Goal: Task Accomplishment & Management: Complete application form

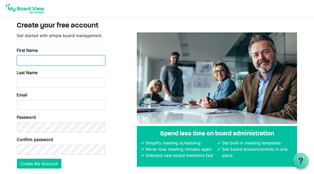
click at [89, 60] on input "First Name" at bounding box center [61, 61] width 88 height 10
type input "Gem"
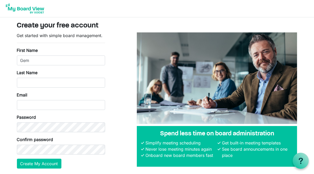
type input "Roberts"
click at [65, 99] on div "Email" at bounding box center [61, 101] width 88 height 18
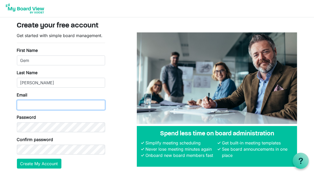
click at [65, 101] on input "Email" at bounding box center [61, 105] width 88 height 10
type input "groberts@chester.ca"
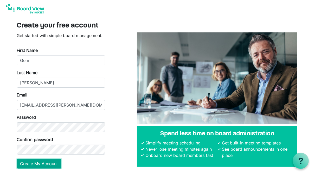
click at [45, 165] on button "Create My Account" at bounding box center [39, 164] width 44 height 10
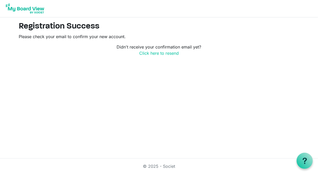
click at [155, 114] on html "Registration Success Please check your email to confirm your new account. Didn'…" at bounding box center [159, 87] width 318 height 174
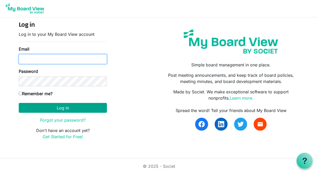
type input "[EMAIL_ADDRESS][PERSON_NAME][DOMAIN_NAME]"
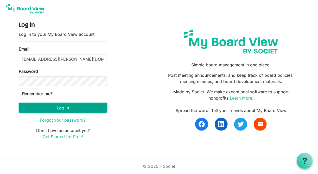
click at [56, 106] on button "Log in" at bounding box center [63, 108] width 88 height 10
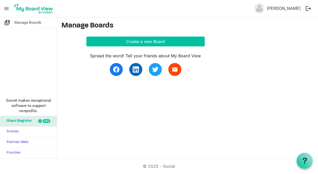
click at [41, 122] on div at bounding box center [40, 121] width 4 height 4
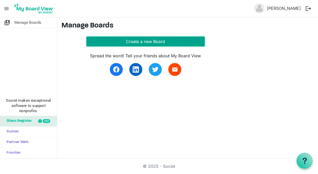
click at [150, 43] on button "Create a new Board" at bounding box center [145, 42] width 118 height 10
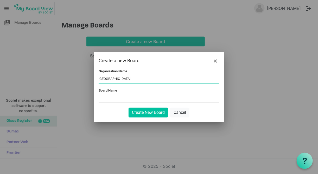
type input "Lunenburg County"
click at [121, 97] on input "Board Name" at bounding box center [159, 99] width 121 height 8
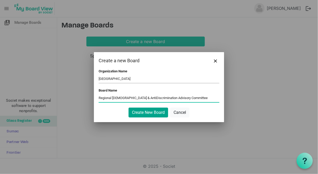
type input "Regional AntiRacism & AntiDiscrimination Advisory Committee"
click at [143, 114] on button "Create New Board" at bounding box center [148, 113] width 40 height 10
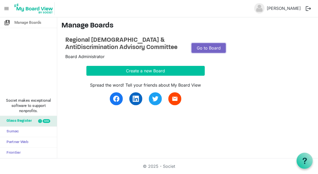
click at [199, 48] on link "Go to Board" at bounding box center [208, 48] width 34 height 10
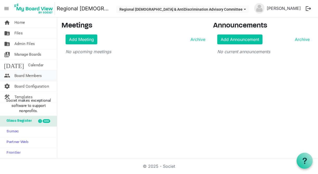
click at [45, 74] on link "people Board Members" at bounding box center [28, 76] width 57 height 10
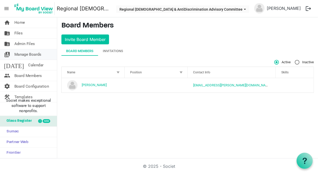
click at [30, 53] on span "Manage Boards" at bounding box center [27, 54] width 27 height 10
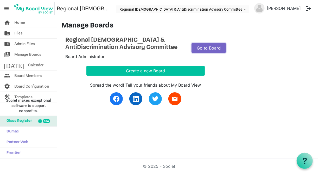
click at [212, 47] on link "Go to Board" at bounding box center [208, 48] width 34 height 10
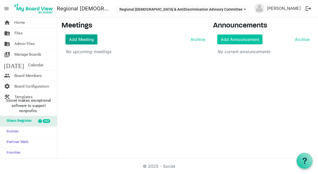
click at [86, 37] on link "Add Meeting" at bounding box center [81, 40] width 32 height 10
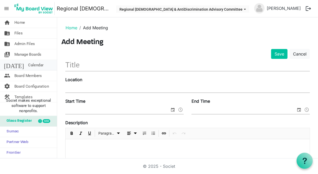
click at [28, 68] on span "Calendar" at bounding box center [35, 65] width 15 height 10
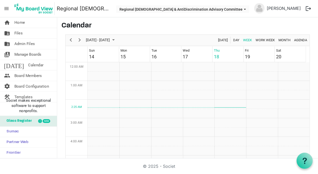
scroll to position [168, 0]
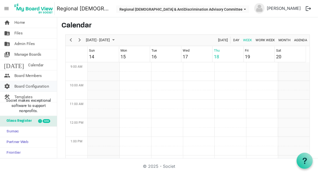
click at [21, 86] on span "Board Configuration" at bounding box center [31, 86] width 35 height 10
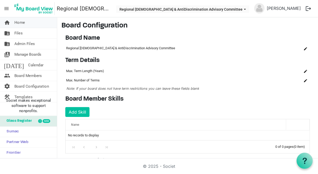
click at [22, 21] on span "Home" at bounding box center [19, 22] width 11 height 10
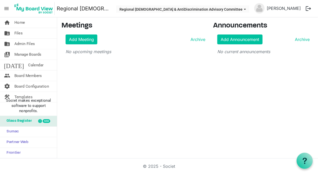
click at [6, 7] on span "menu" at bounding box center [7, 9] width 10 height 10
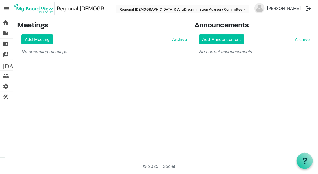
click at [6, 7] on span "menu" at bounding box center [7, 9] width 10 height 10
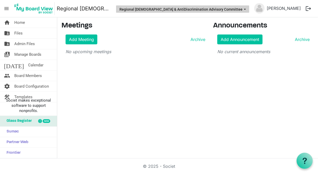
click at [248, 9] on button "Regional [DEMOGRAPHIC_DATA] & AntiDiscrimination Advisory Committee" at bounding box center [182, 8] width 133 height 7
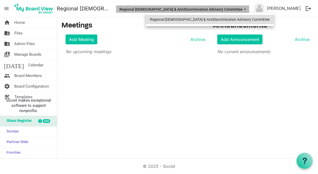
click at [230, 18] on li "Regional [DEMOGRAPHIC_DATA] & AntiDiscrimination Advisory Committee" at bounding box center [210, 19] width 128 height 9
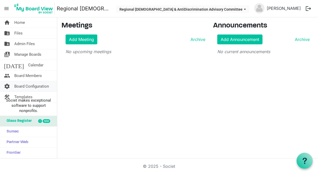
click at [29, 85] on span "Board Configuration" at bounding box center [31, 86] width 35 height 10
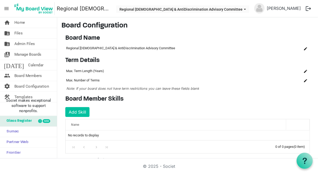
click at [7, 9] on span "menu" at bounding box center [7, 9] width 10 height 10
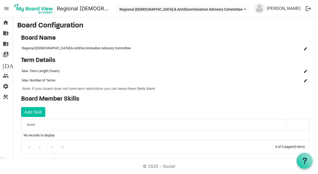
click at [7, 9] on span "menu" at bounding box center [7, 9] width 10 height 10
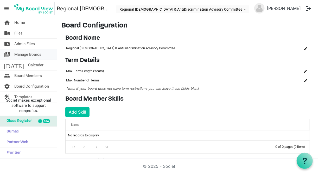
click at [22, 54] on span "Manage Boards" at bounding box center [27, 54] width 27 height 10
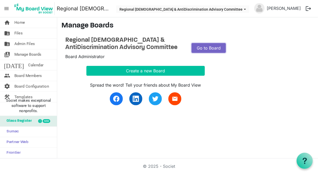
click at [198, 47] on link "Go to Board" at bounding box center [208, 48] width 34 height 10
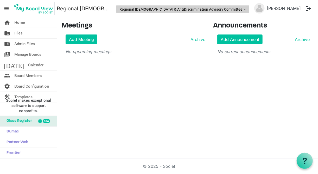
click at [249, 12] on button "Regional [DEMOGRAPHIC_DATA] & AntiDiscrimination Advisory Committee" at bounding box center [182, 8] width 133 height 7
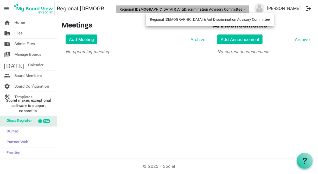
click at [249, 12] on button "Regional [DEMOGRAPHIC_DATA] & AntiDiscrimination Advisory Committee" at bounding box center [182, 8] width 133 height 7
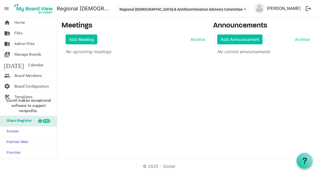
click at [287, 6] on link "[PERSON_NAME]" at bounding box center [283, 8] width 38 height 10
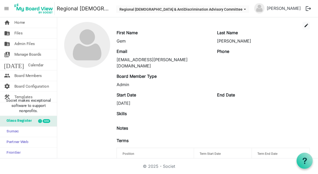
scroll to position [29, 0]
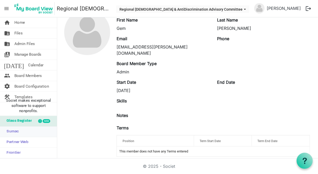
click at [23, 136] on link "Sumac" at bounding box center [28, 132] width 57 height 10
click at [25, 143] on span "Partner Web" at bounding box center [16, 142] width 24 height 10
click at [35, 23] on link "home Home" at bounding box center [28, 22] width 57 height 10
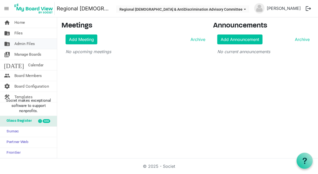
click at [27, 40] on span "Admin Files" at bounding box center [24, 44] width 21 height 10
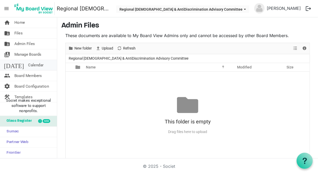
click at [28, 69] on span "Calendar" at bounding box center [35, 65] width 15 height 10
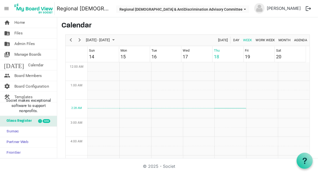
scroll to position [168, 0]
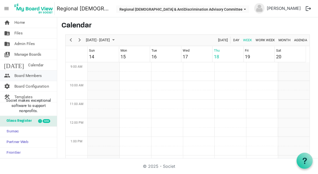
click at [24, 77] on span "Board Members" at bounding box center [28, 76] width 28 height 10
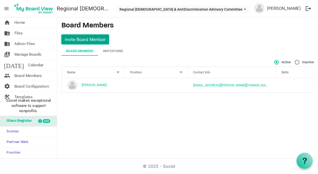
click at [97, 37] on button "Invite Board Member" at bounding box center [85, 40] width 48 height 10
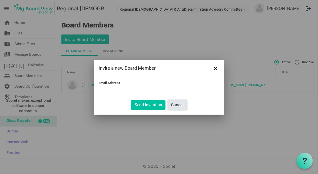
click at [180, 107] on button "Cancel" at bounding box center [176, 105] width 19 height 10
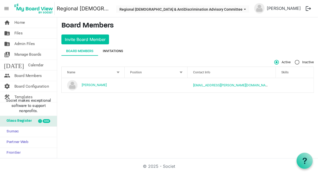
click at [115, 51] on div "Invitations" at bounding box center [113, 51] width 20 height 5
